Goal: Task Accomplishment & Management: Complete application form

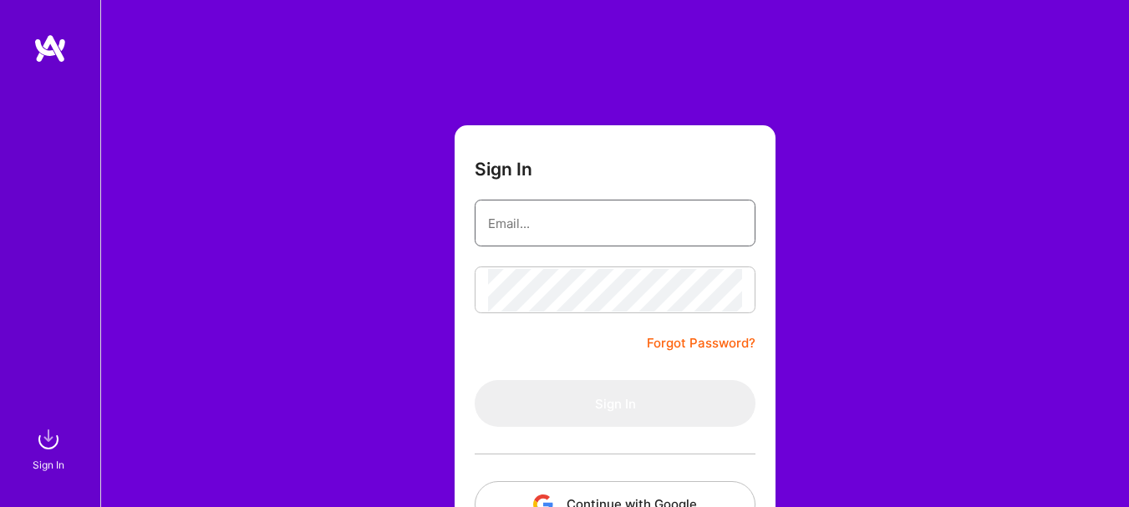
type input "[EMAIL_ADDRESS][DOMAIN_NAME]"
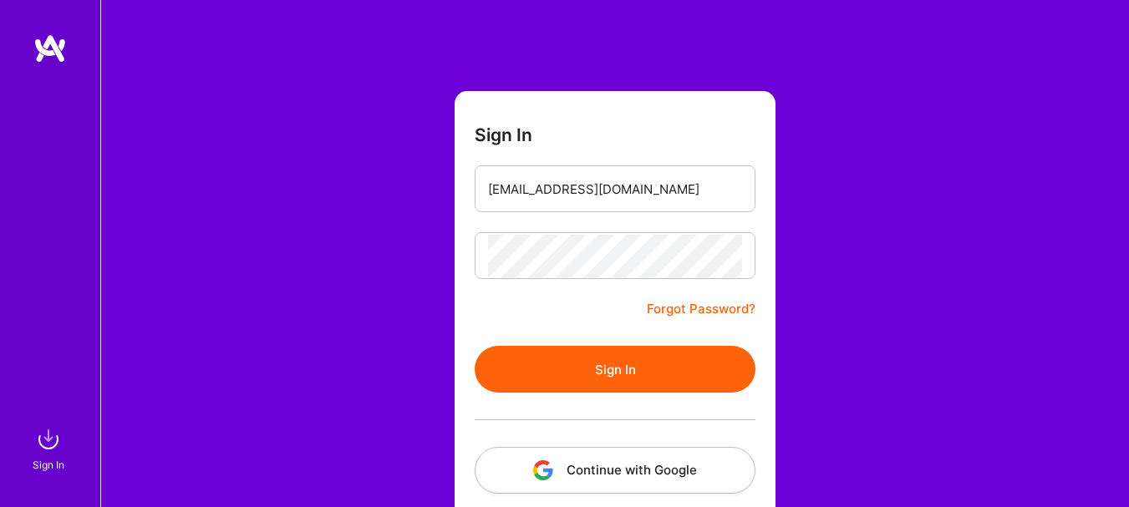
scroll to position [37, 0]
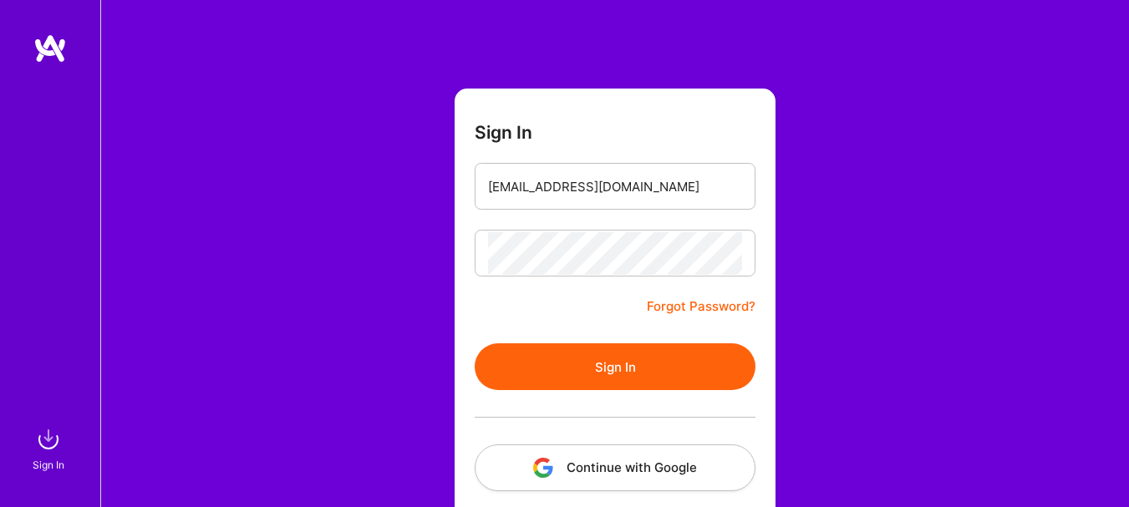
click at [683, 360] on button "Sign In" at bounding box center [615, 366] width 281 height 47
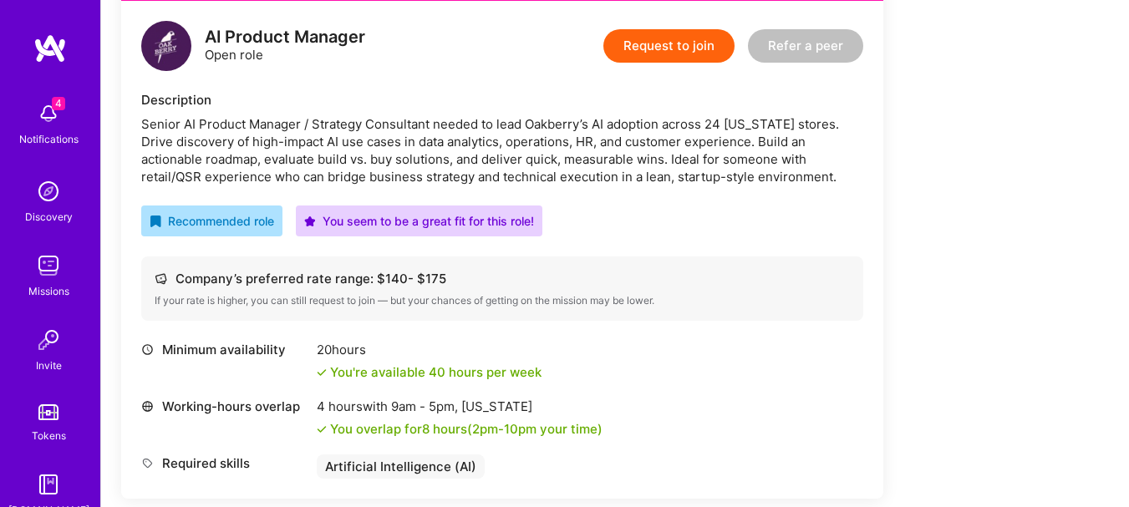
scroll to position [409, 0]
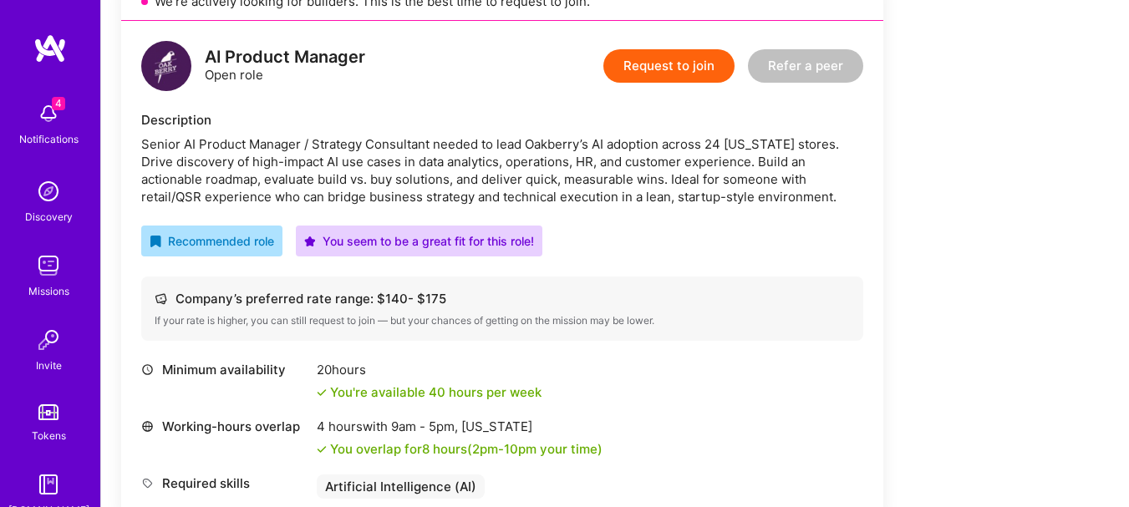
drag, startPoint x: 666, startPoint y: 79, endPoint x: 663, endPoint y: 68, distance: 11.4
click at [663, 68] on button "Request to join" at bounding box center [668, 65] width 131 height 33
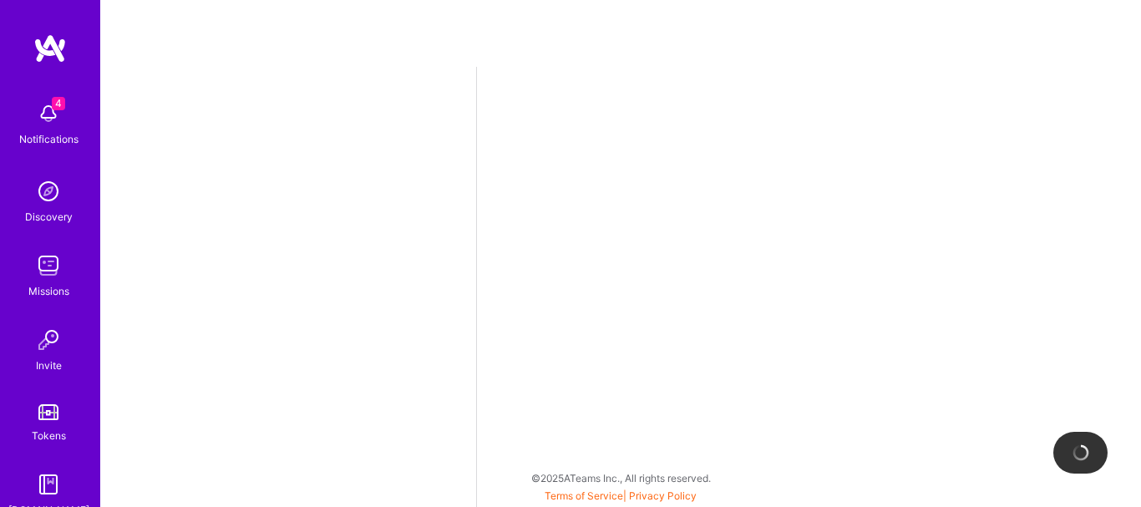
select select "GB"
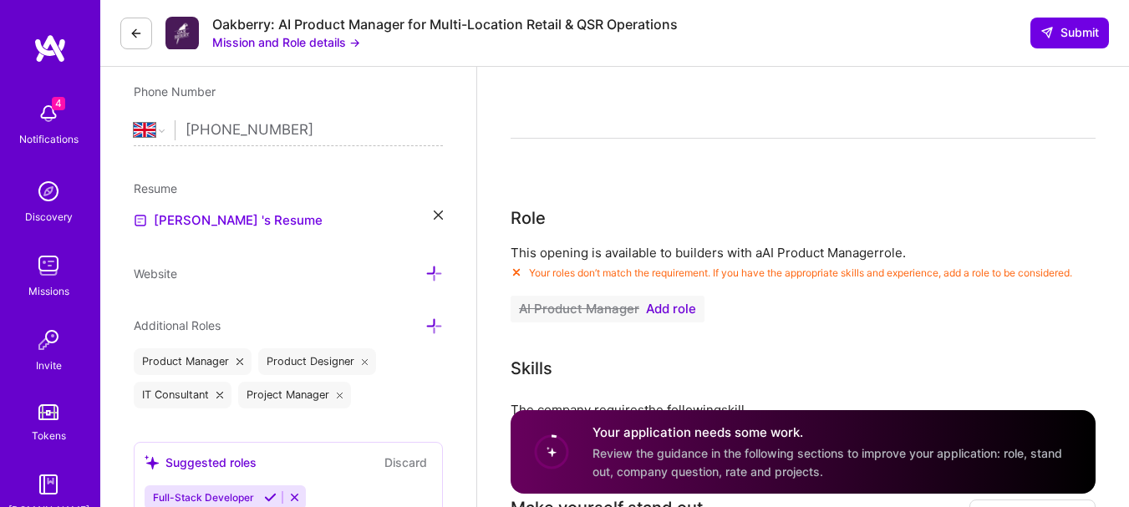
scroll to position [339, 0]
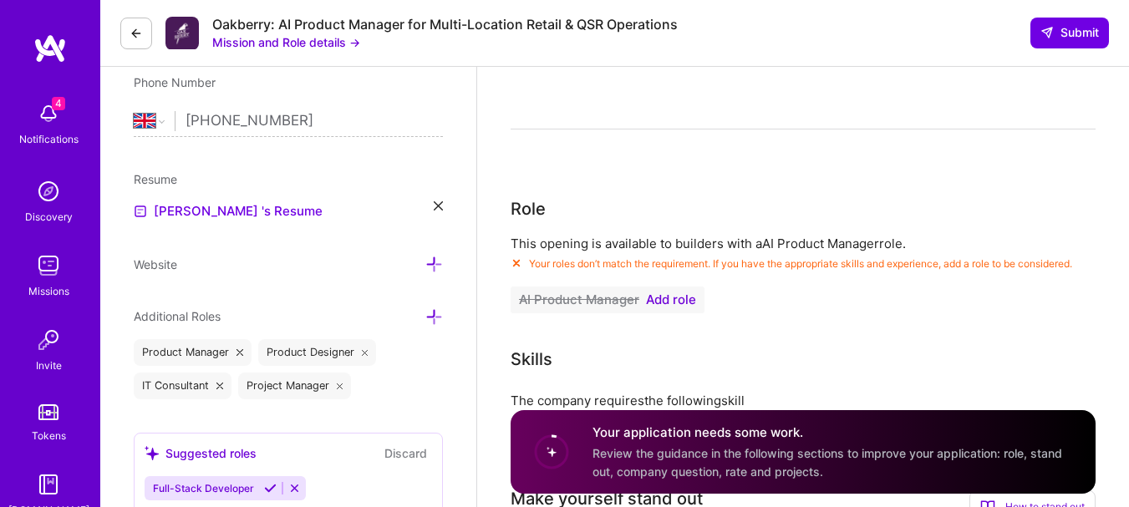
click at [688, 300] on span "Add role" at bounding box center [671, 299] width 50 height 13
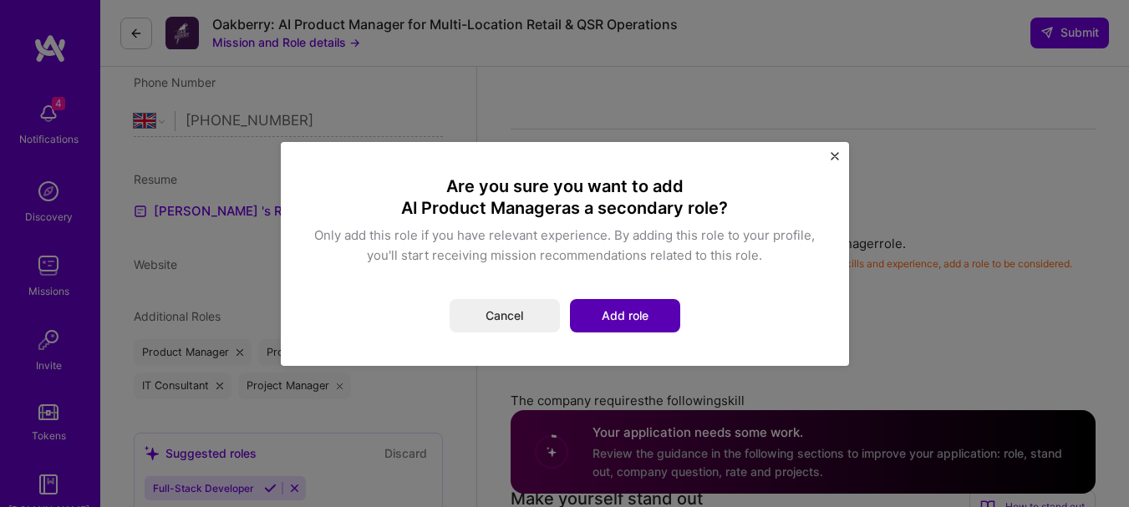
click at [621, 316] on button "Add role" at bounding box center [625, 315] width 110 height 33
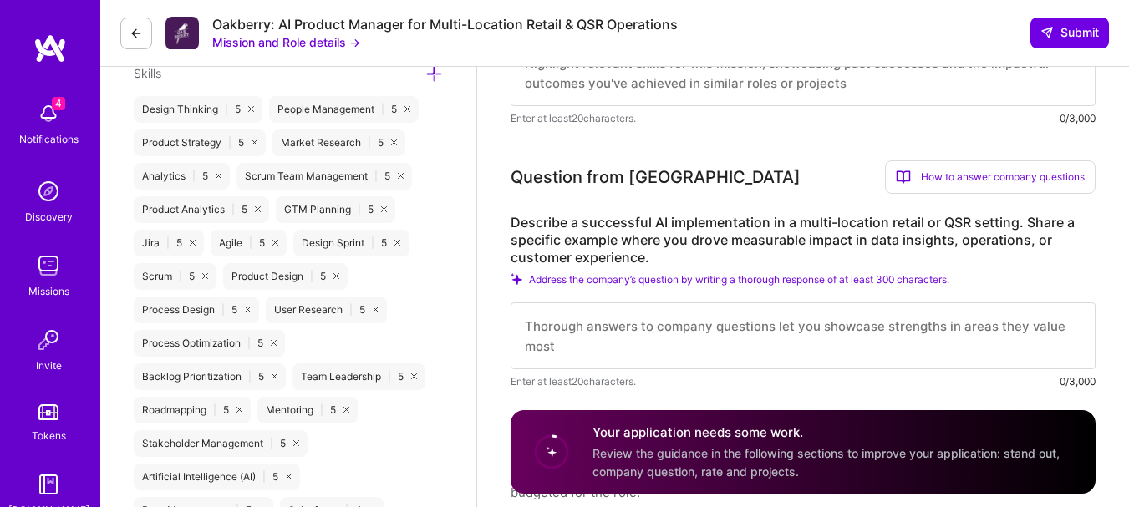
scroll to position [932, 0]
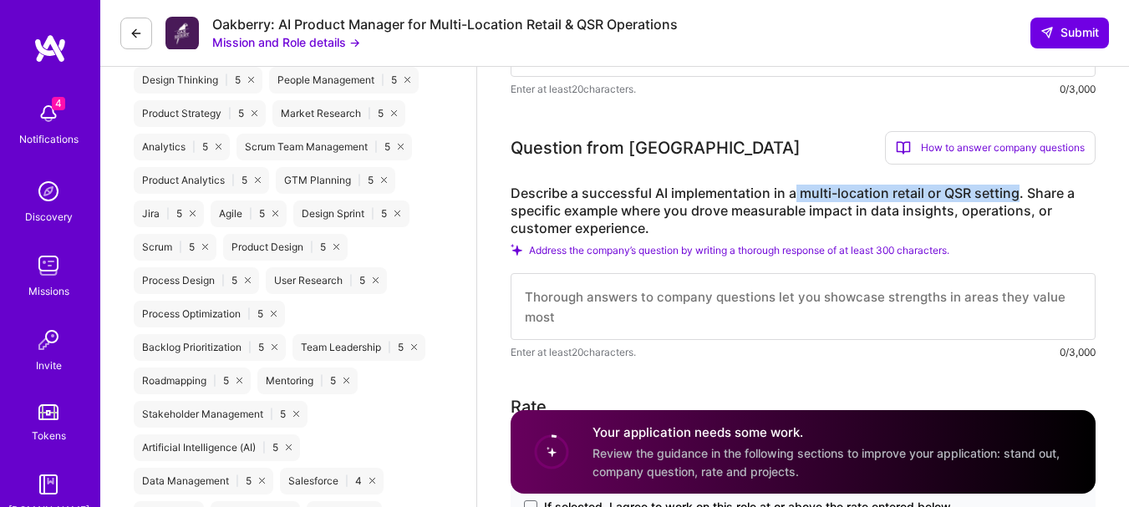
drag, startPoint x: 1020, startPoint y: 196, endPoint x: 796, endPoint y: 196, distance: 223.9
click at [796, 196] on label "Describe a successful AI implementation in a multi-location retail or QSR setti…" at bounding box center [803, 211] width 585 height 53
copy label "multi-location retail or QSR setting"
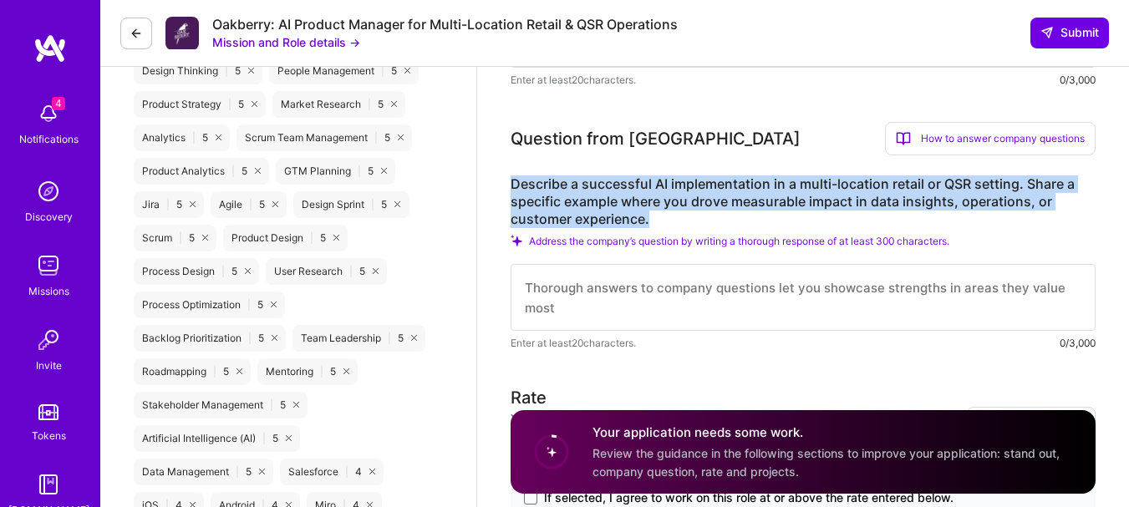
drag, startPoint x: 659, startPoint y: 219, endPoint x: 514, endPoint y: 179, distance: 150.8
click at [514, 179] on label "Describe a successful AI implementation in a multi-location retail or QSR setti…" at bounding box center [803, 201] width 585 height 53
copy label "Describe a successful AI implementation in a multi-location retail or QSR setti…"
